Goal: Information Seeking & Learning: Check status

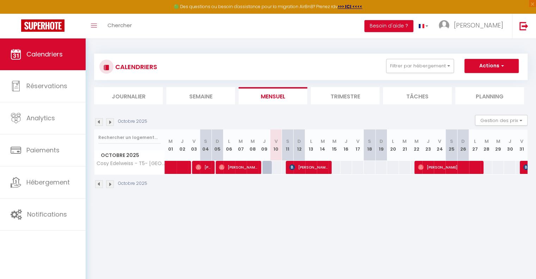
click at [112, 122] on img at bounding box center [110, 122] width 8 height 8
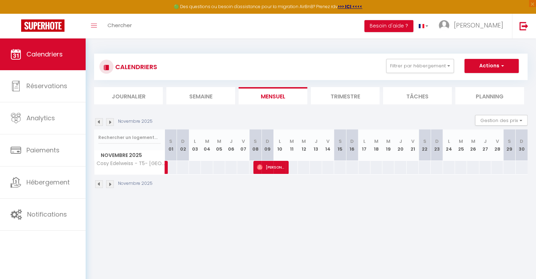
click at [110, 121] on img at bounding box center [110, 122] width 8 height 8
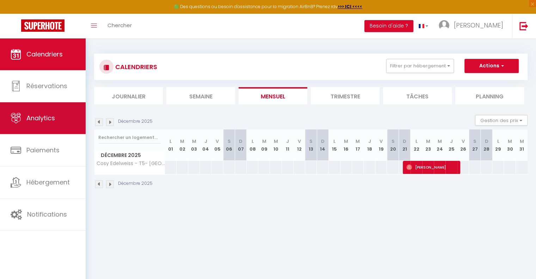
click at [32, 126] on link "Analytics" at bounding box center [43, 118] width 86 height 32
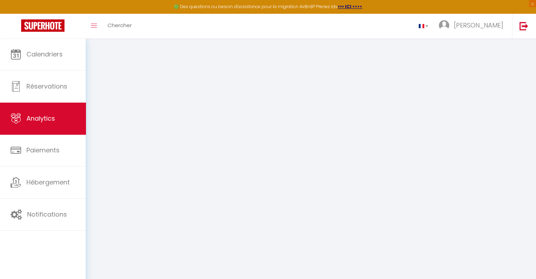
select select "2025"
select select "10"
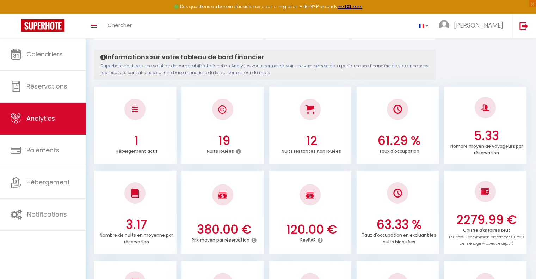
scroll to position [63, 0]
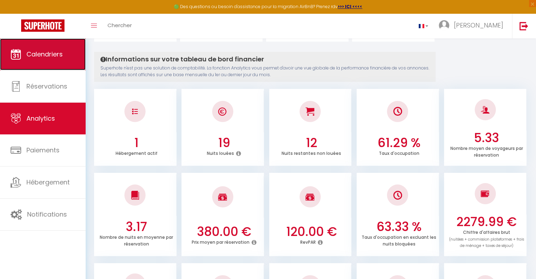
click at [45, 53] on span "Calendriers" at bounding box center [44, 54] width 36 height 9
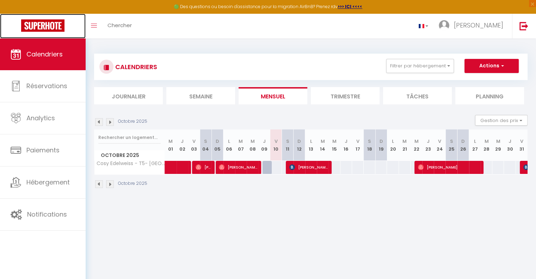
click at [39, 26] on img at bounding box center [42, 25] width 43 height 12
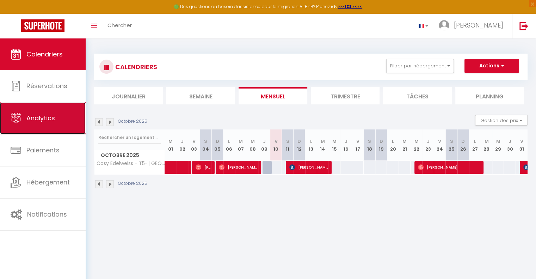
click at [40, 117] on span "Analytics" at bounding box center [40, 118] width 29 height 9
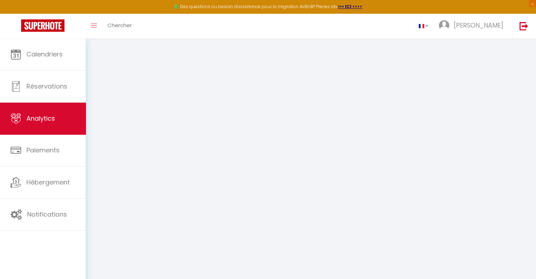
select select "2025"
select select "10"
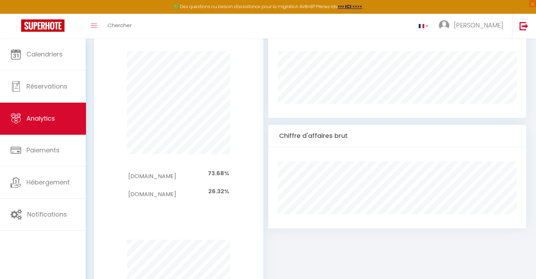
scroll to position [395, 0]
